Goal: Information Seeking & Learning: Learn about a topic

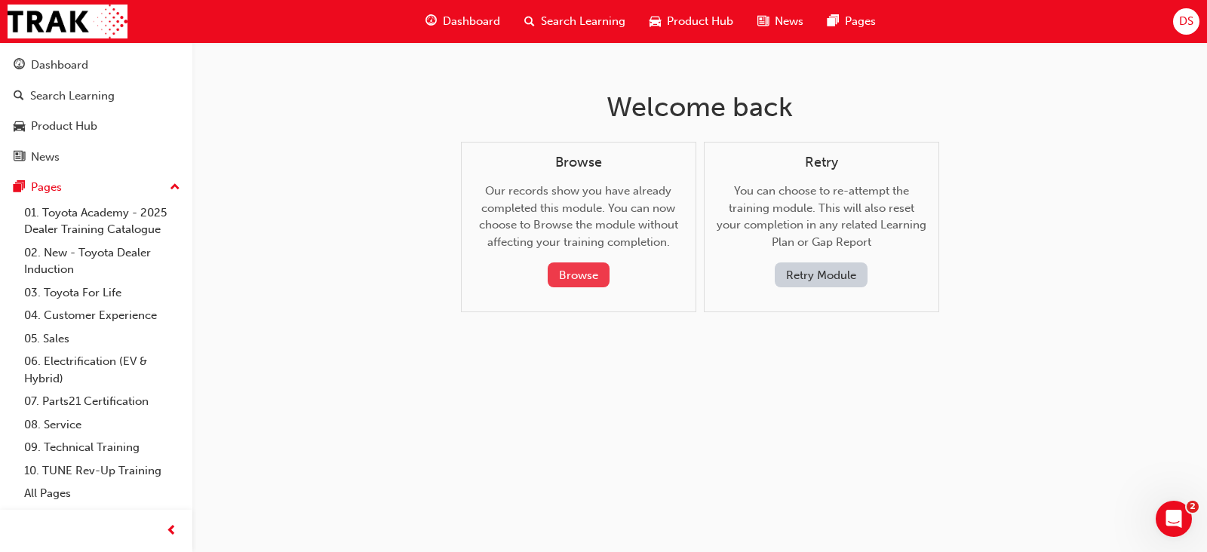
click at [576, 269] on button "Browse" at bounding box center [579, 275] width 62 height 25
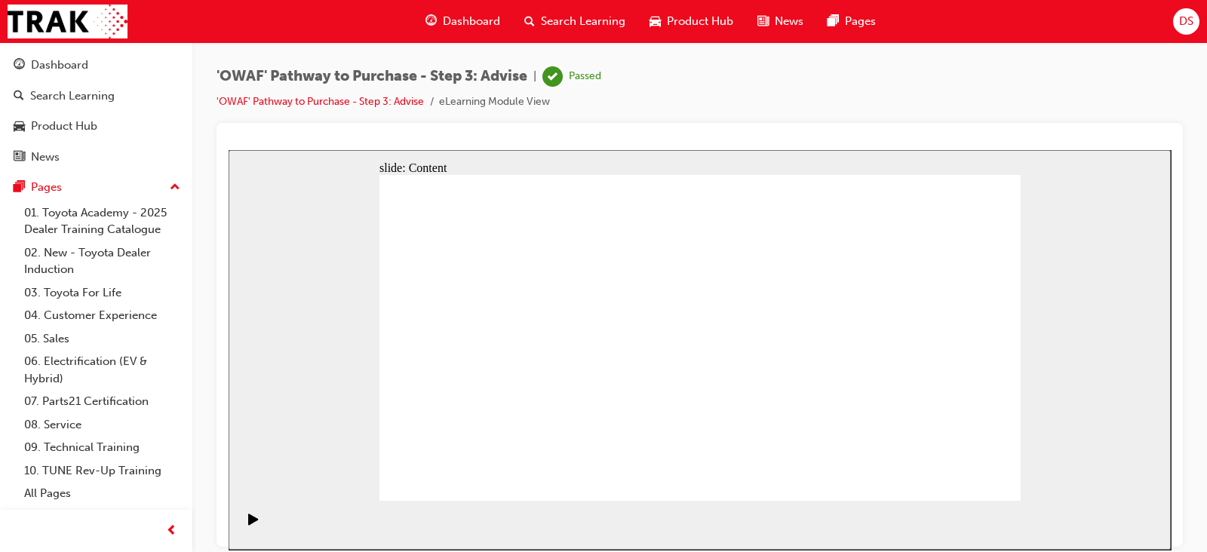
click at [250, 524] on icon "Pause (Ctrl+Alt+P)" at bounding box center [253, 518] width 7 height 11
